Goal: Check status

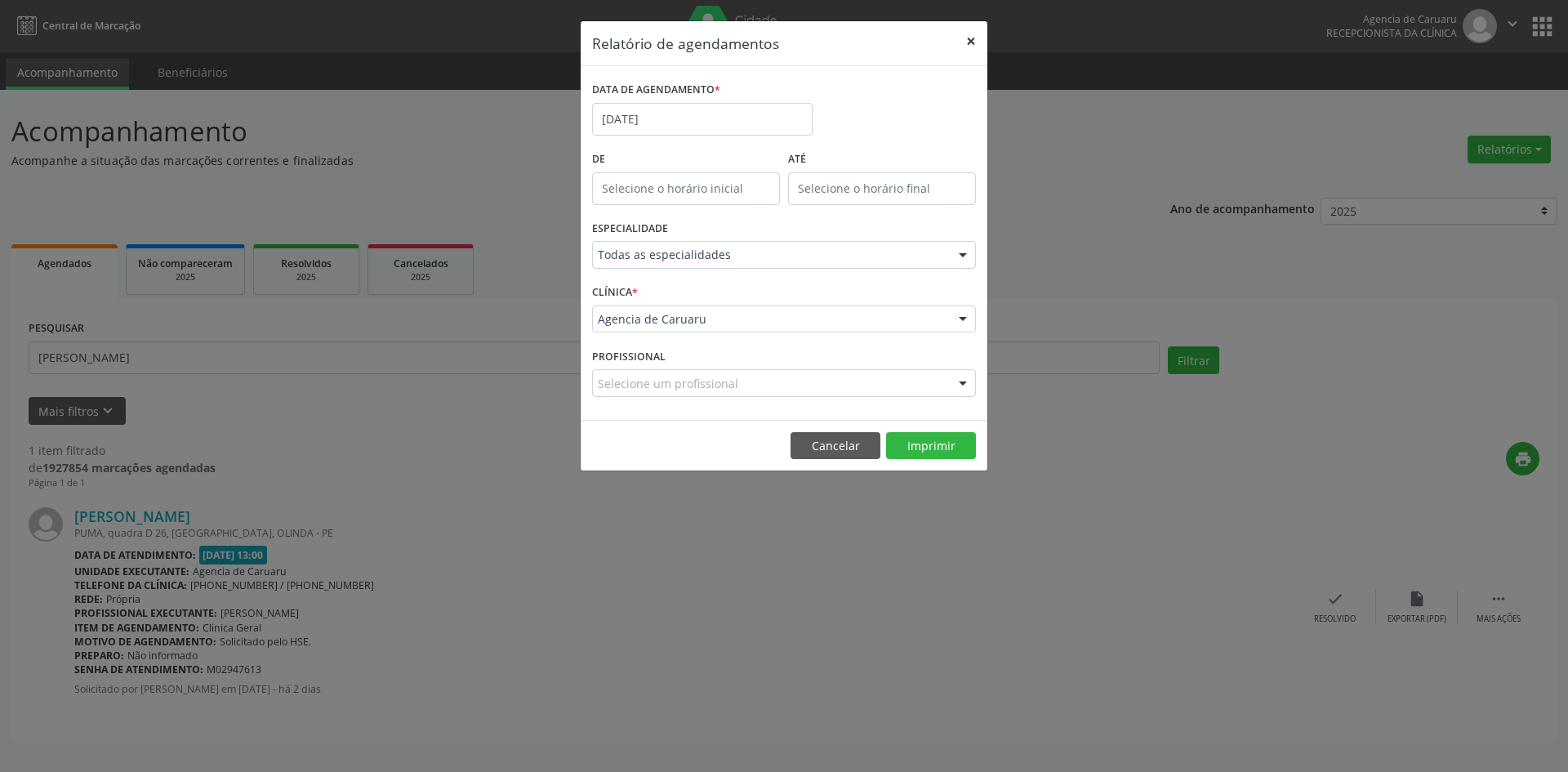
click at [973, 35] on button "×" at bounding box center [971, 41] width 32 height 40
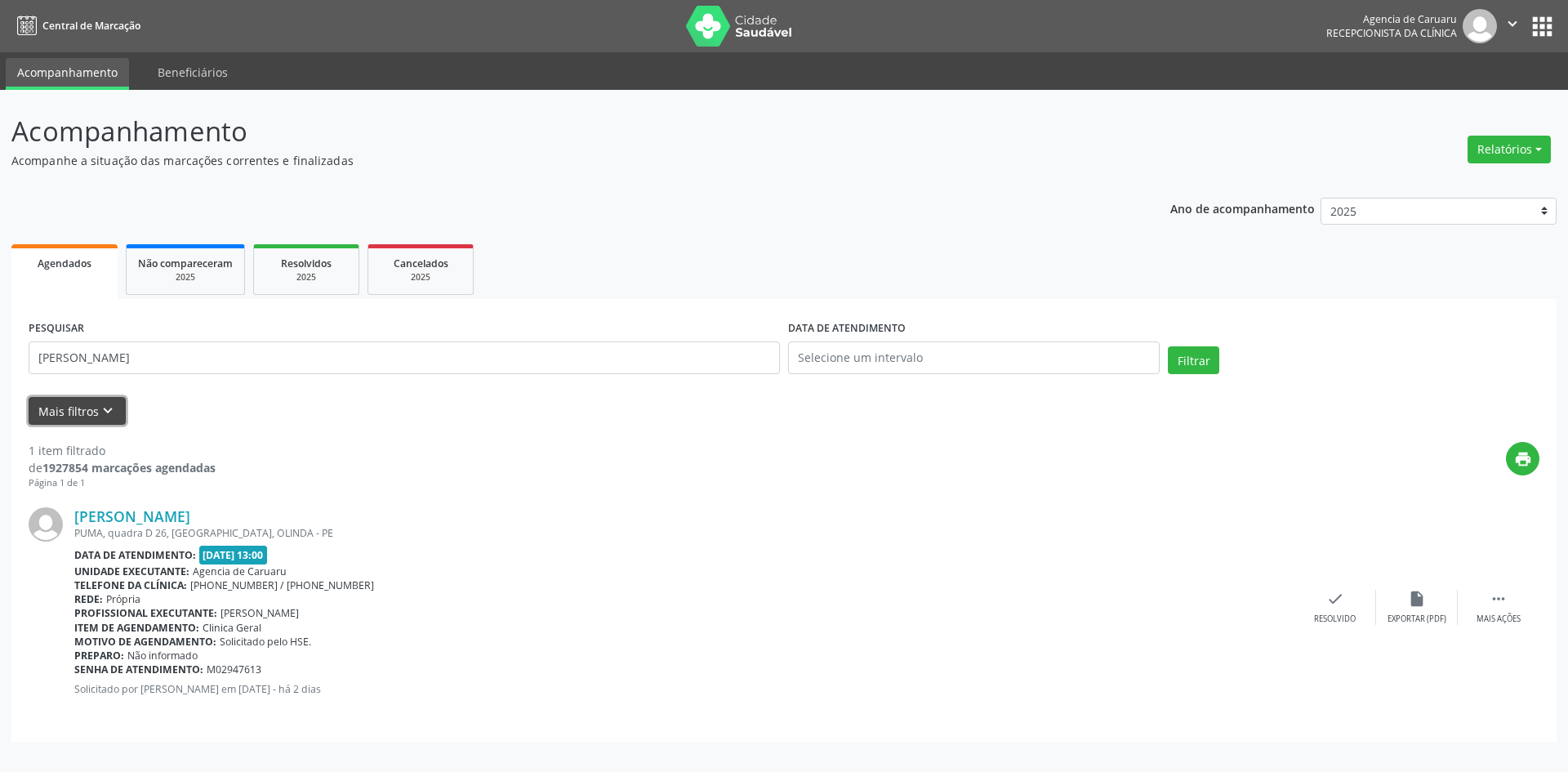
click at [99, 406] on icon "keyboard_arrow_down" at bounding box center [107, 411] width 18 height 18
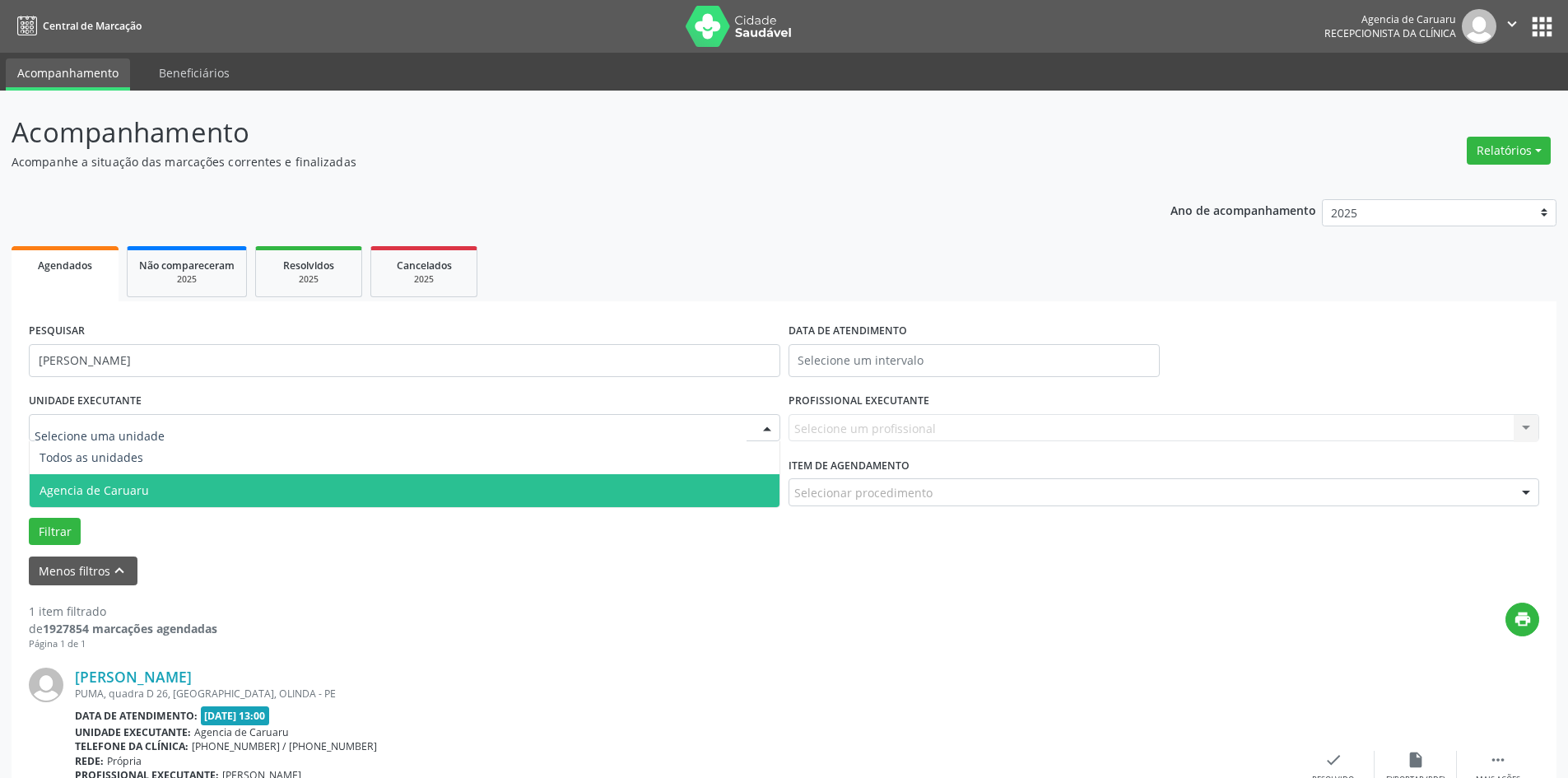
click at [121, 503] on span "Agencia de Caruaru" at bounding box center [404, 490] width 750 height 33
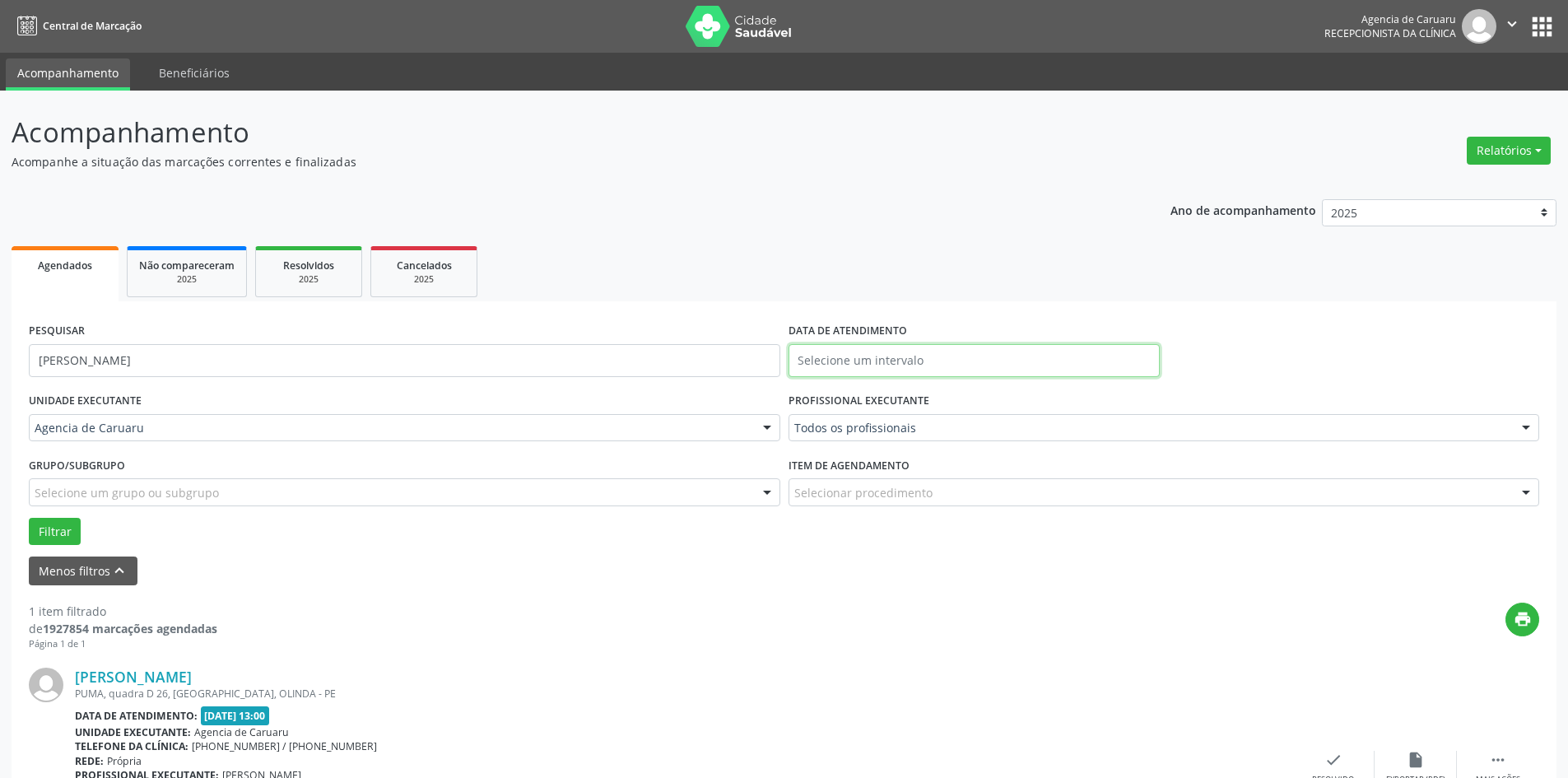
click at [970, 358] on input "text" at bounding box center [974, 360] width 371 height 33
click at [949, 545] on span "25" at bounding box center [951, 545] width 33 height 33
type input "[DATE]"
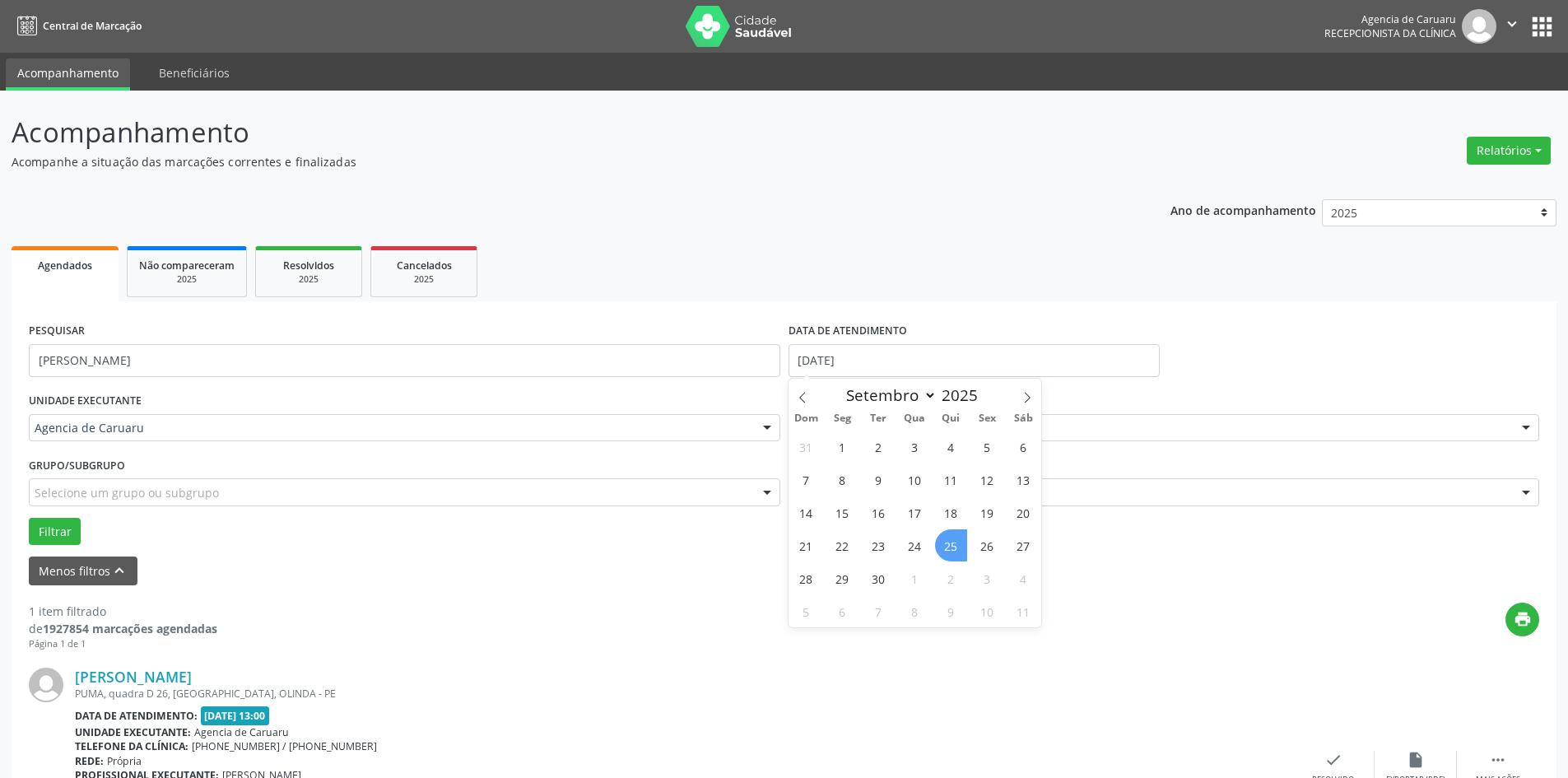
click at [949, 545] on span "25" at bounding box center [951, 545] width 33 height 33
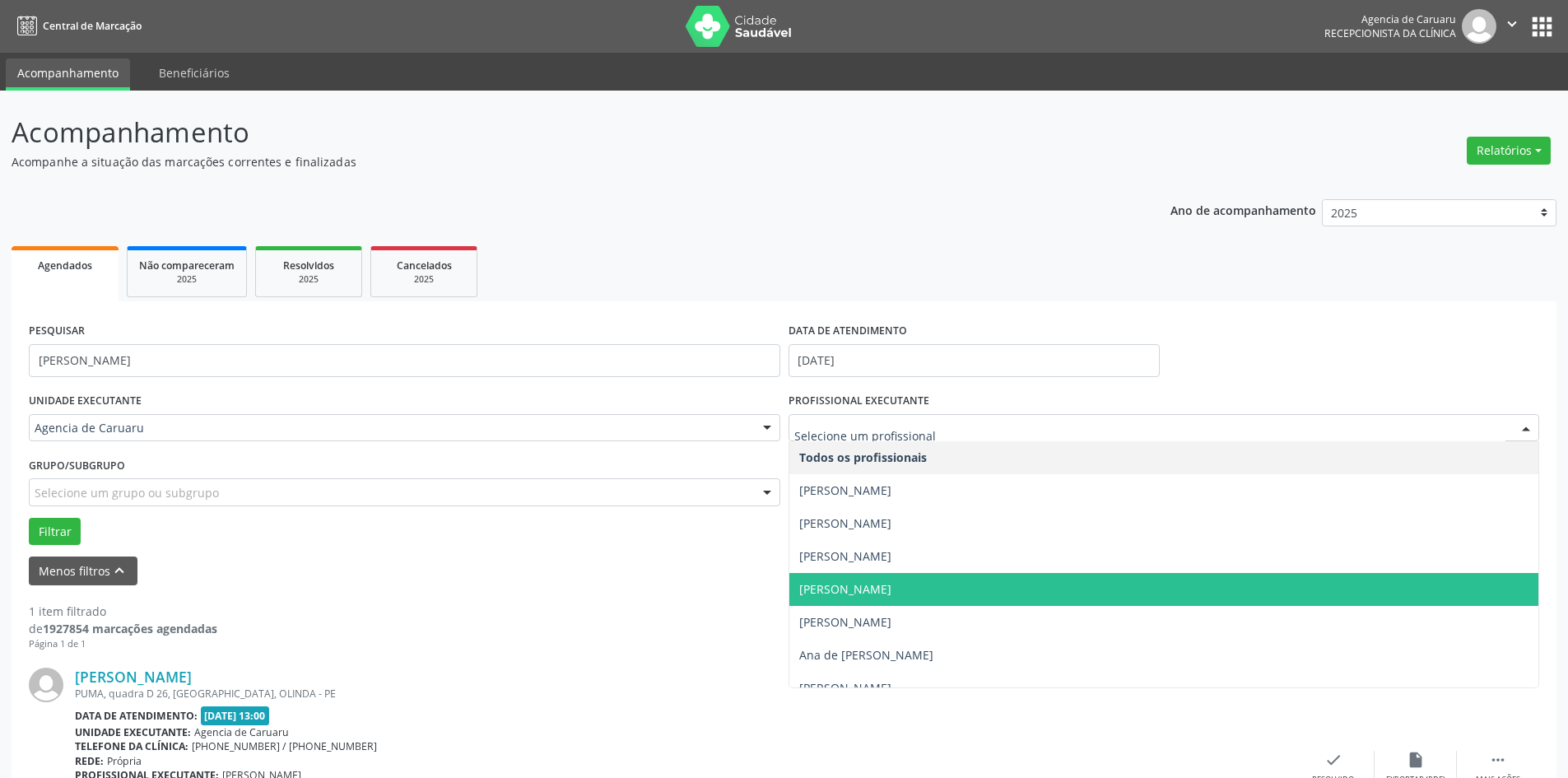
click at [888, 590] on span "[PERSON_NAME]" at bounding box center [845, 589] width 92 height 16
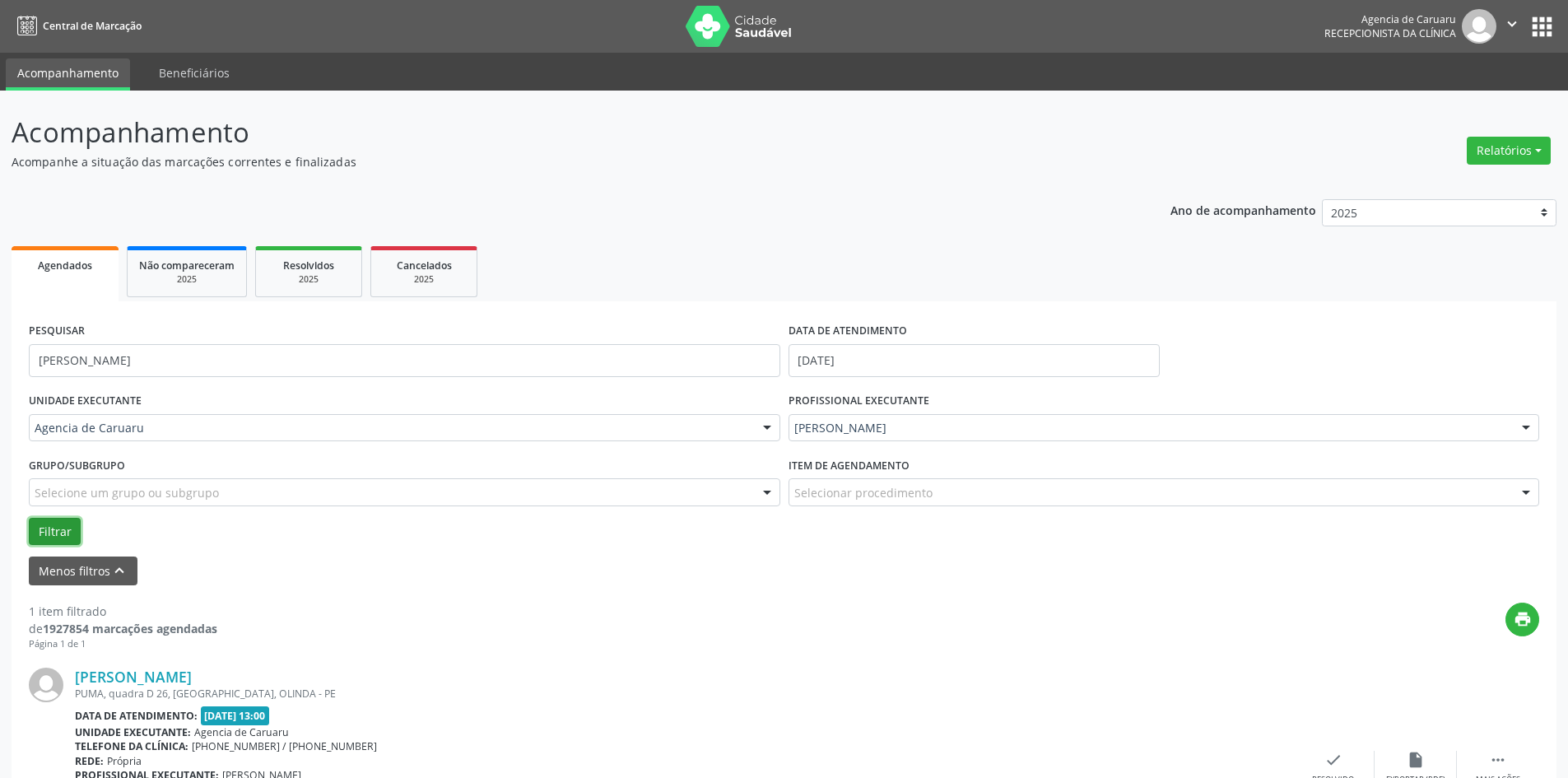
click at [56, 533] on button "Filtrar" at bounding box center [54, 532] width 52 height 28
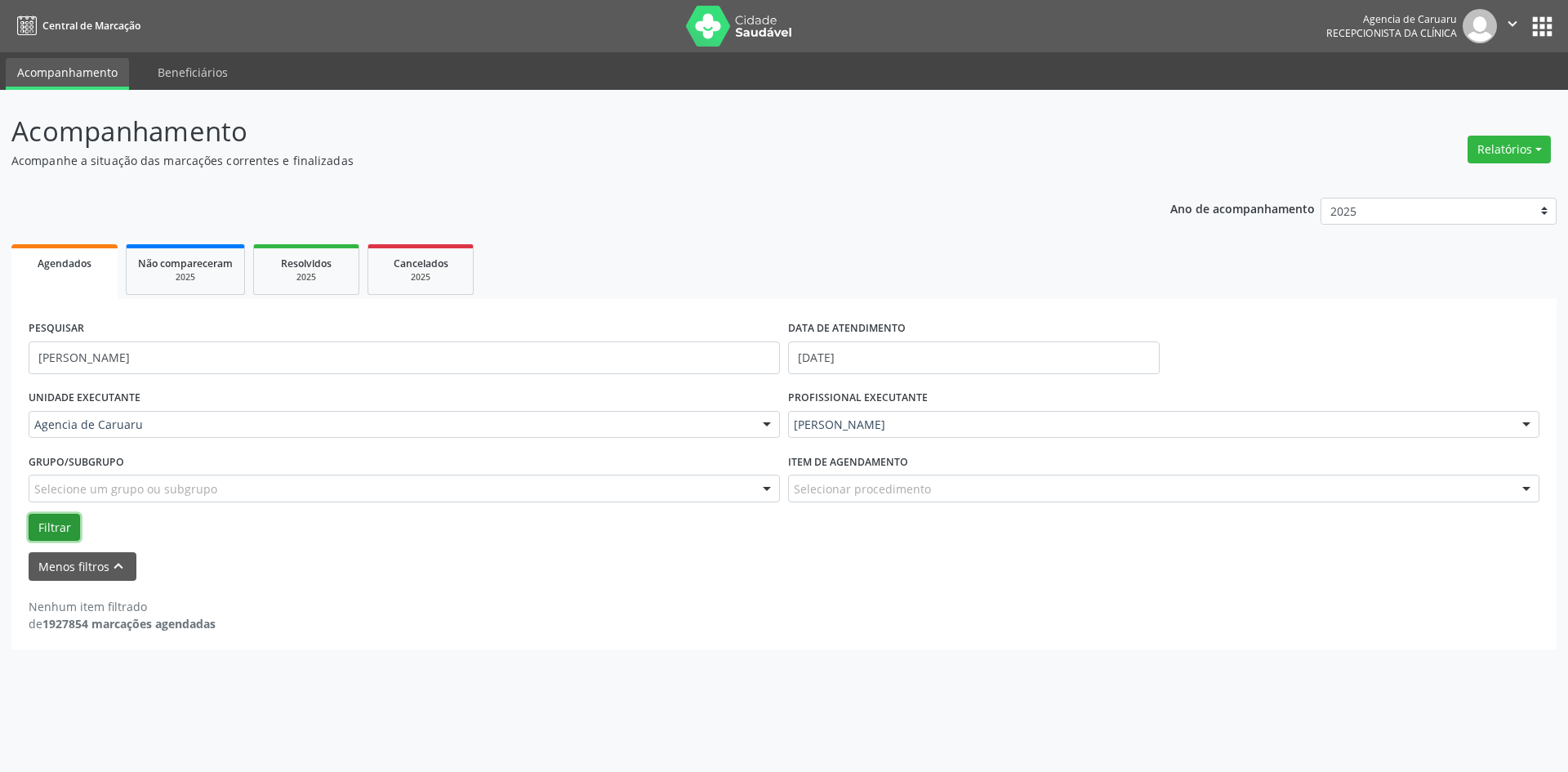
click at [58, 523] on button "Filtrar" at bounding box center [54, 528] width 51 height 28
click at [965, 434] on div at bounding box center [1163, 425] width 751 height 28
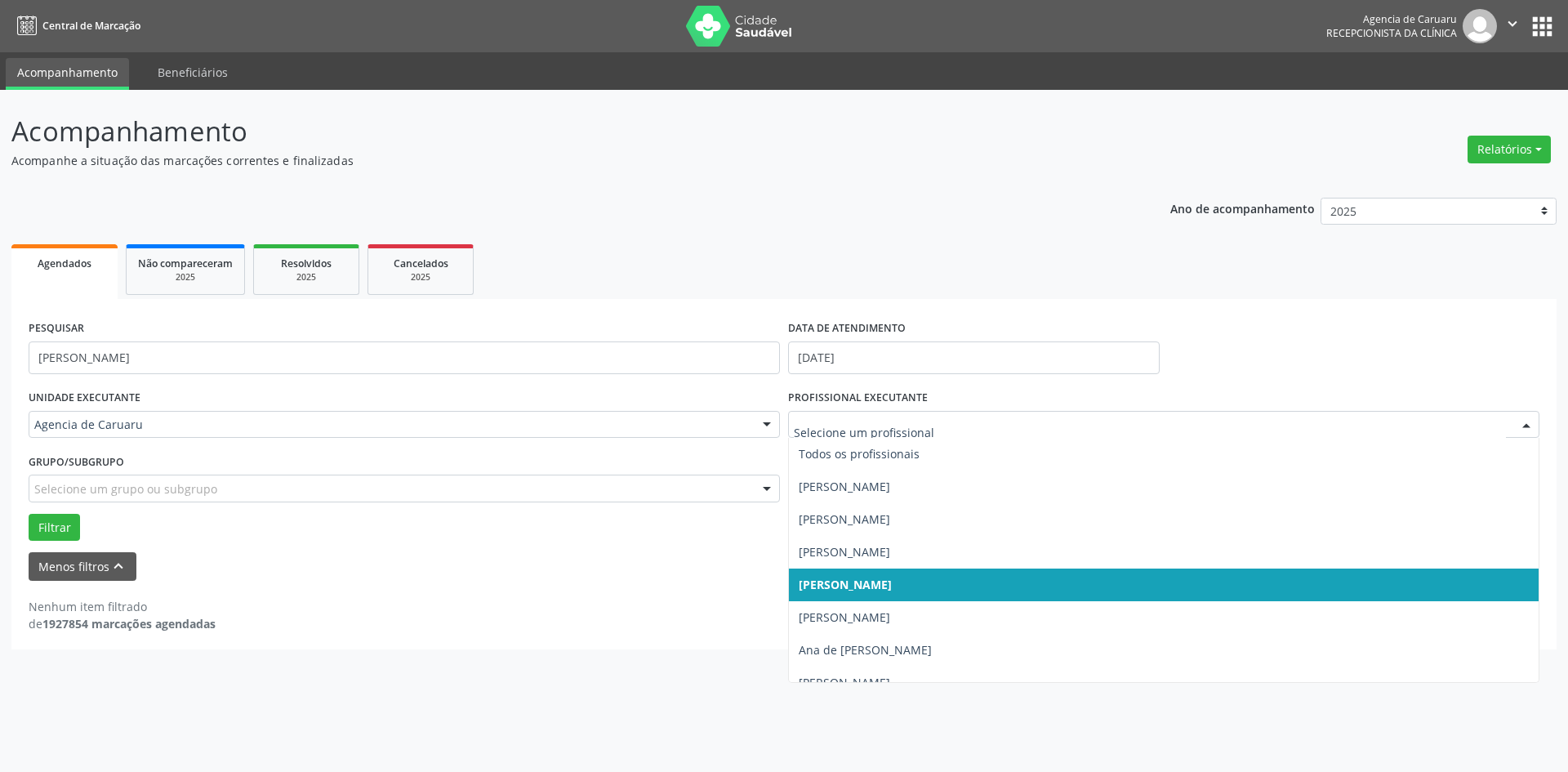
click at [876, 589] on span "[PERSON_NAME]" at bounding box center [845, 584] width 93 height 16
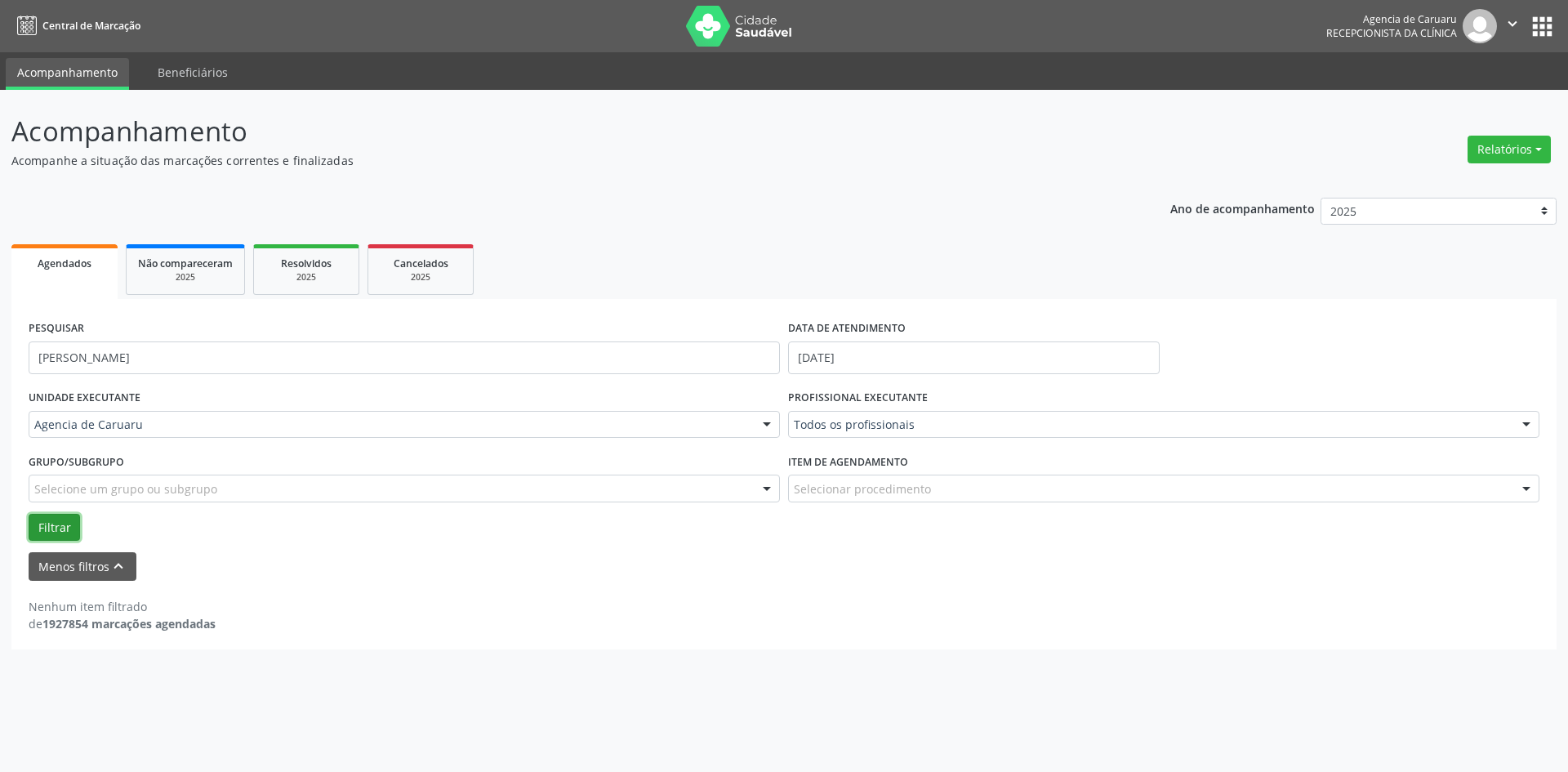
click at [57, 520] on button "Filtrar" at bounding box center [54, 528] width 51 height 28
